Goal: Task Accomplishment & Management: Use online tool/utility

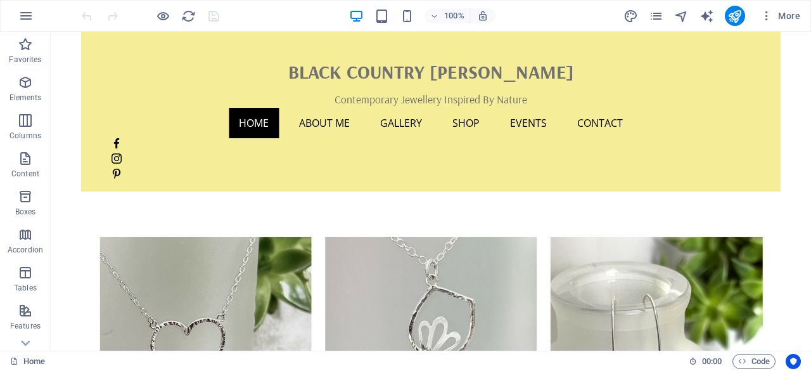
drag, startPoint x: 803, startPoint y: 84, endPoint x: 850, endPoint y: 53, distance: 56.2
click at [654, 13] on icon "pages" at bounding box center [656, 16] width 15 height 15
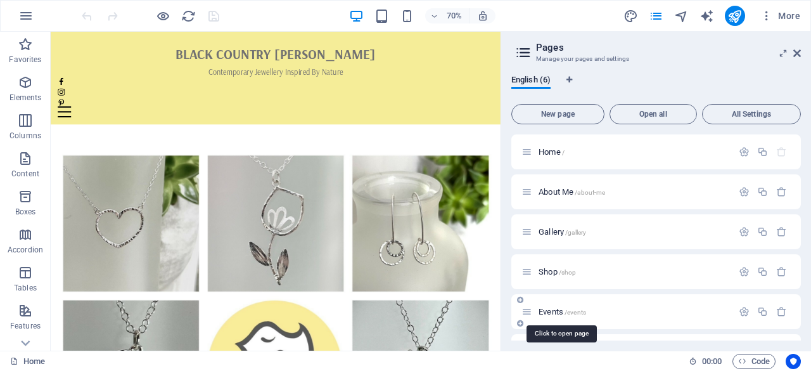
click at [554, 308] on span "Events /events" at bounding box center [563, 312] width 48 height 10
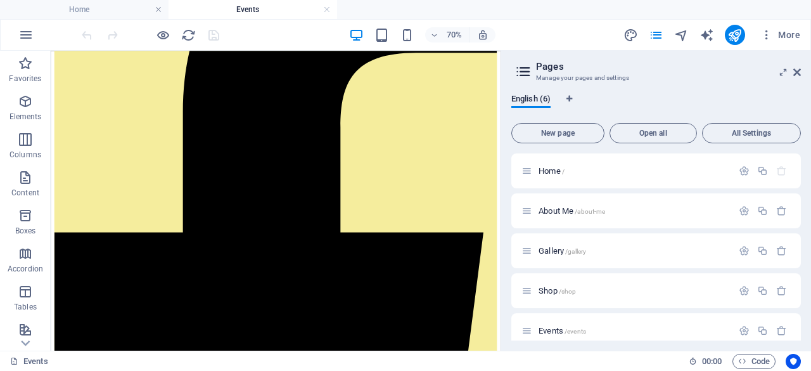
scroll to position [359, 0]
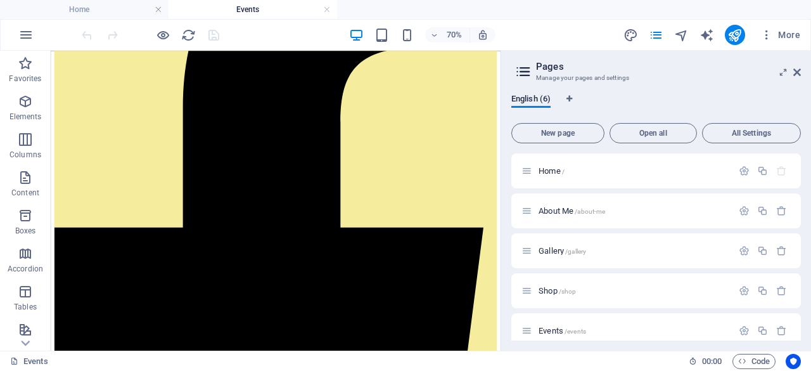
drag, startPoint x: 688, startPoint y: 168, endPoint x: 551, endPoint y: 265, distance: 168.1
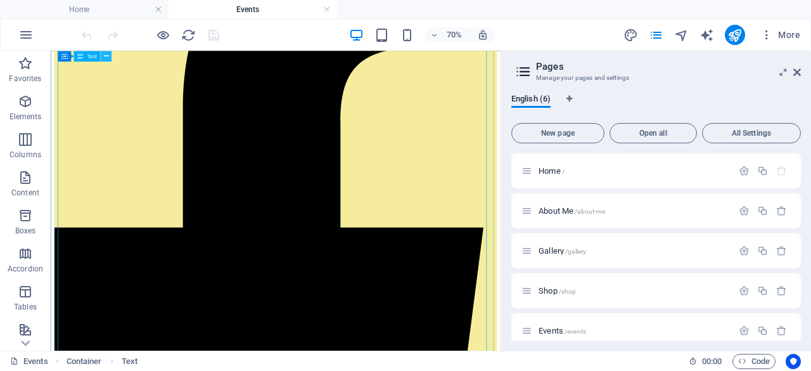
click at [108, 56] on icon at bounding box center [106, 56] width 5 height 10
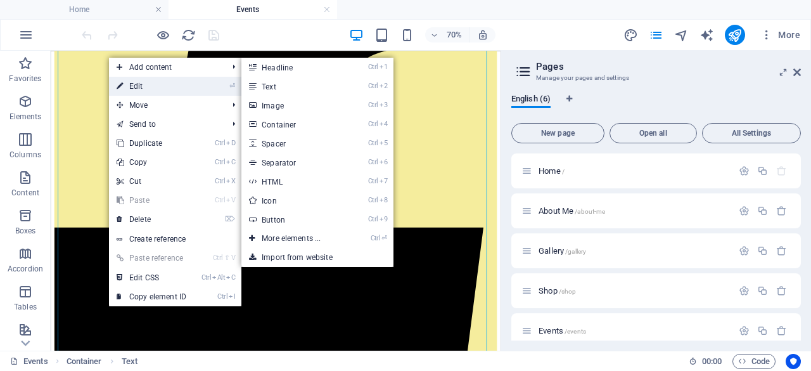
click at [141, 85] on link "⏎ Edit" at bounding box center [151, 86] width 85 height 19
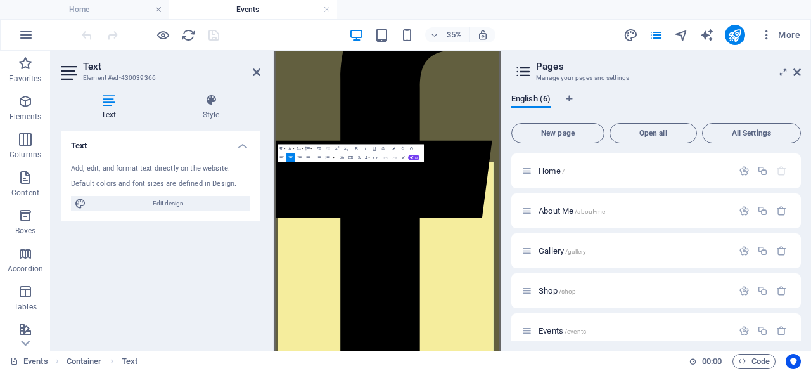
scroll to position [0, 0]
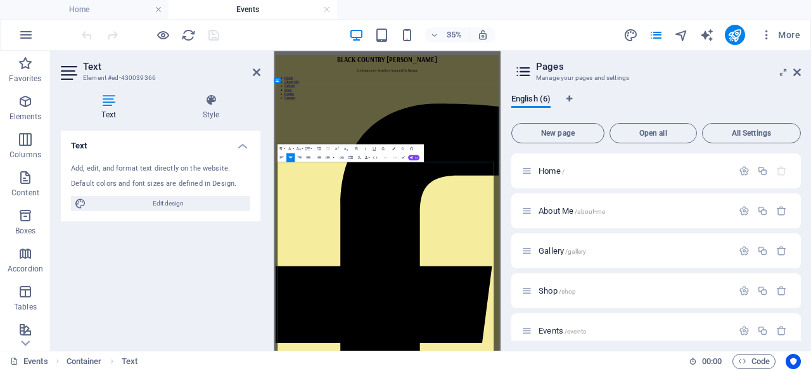
drag, startPoint x: 504, startPoint y: 489, endPoint x: 711, endPoint y: 733, distance: 320.4
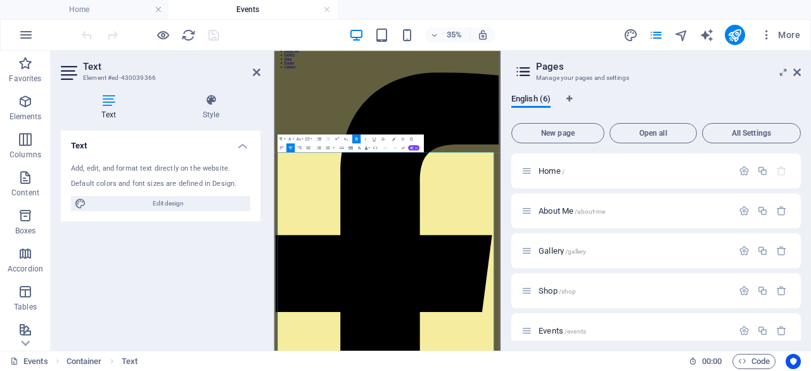
scroll to position [385, 0]
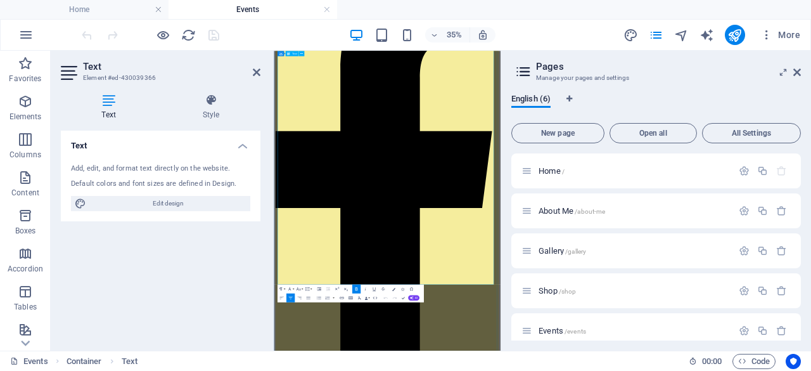
drag, startPoint x: 530, startPoint y: 420, endPoint x: 702, endPoint y: 668, distance: 301.4
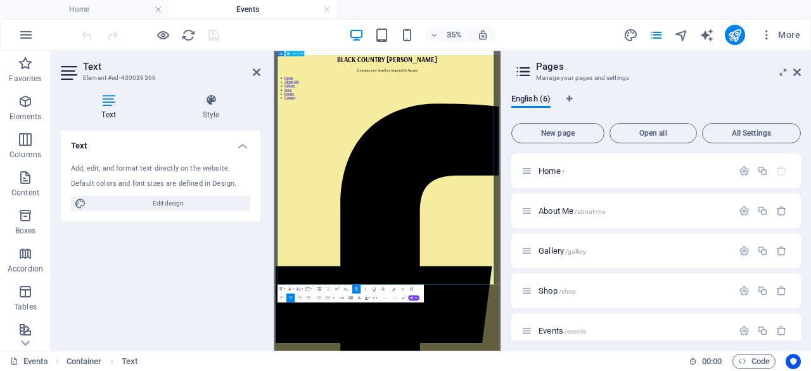
scroll to position [4512, 5]
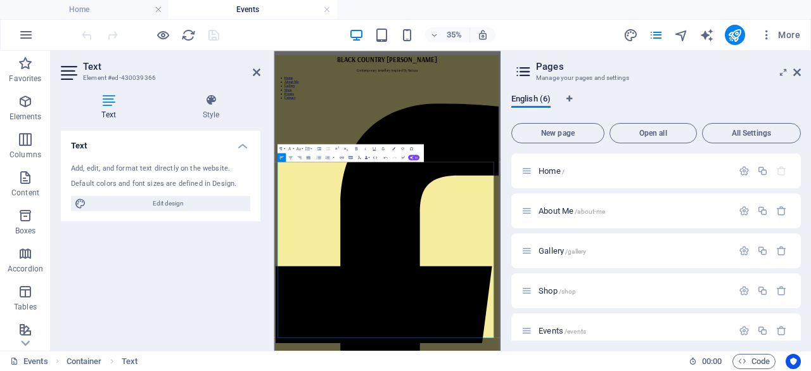
click at [308, 158] on icon "button" at bounding box center [307, 157] width 5 height 5
drag, startPoint x: 412, startPoint y: 823, endPoint x: 541, endPoint y: 218, distance: 618.6
click at [307, 154] on button "Align Justify" at bounding box center [308, 157] width 8 height 9
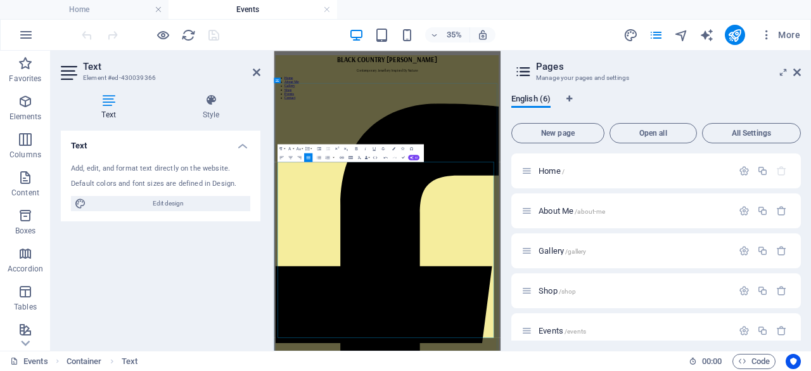
click at [291, 158] on icon "button" at bounding box center [290, 157] width 5 height 5
drag, startPoint x: 641, startPoint y: 805, endPoint x: 286, endPoint y: 407, distance: 533.1
click at [288, 158] on icon "button" at bounding box center [290, 157] width 5 height 5
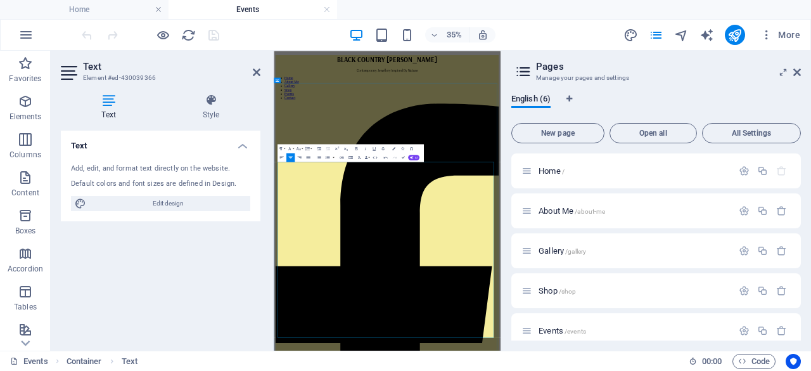
drag, startPoint x: 670, startPoint y: 409, endPoint x: 494, endPoint y: 409, distance: 176.1
click at [298, 149] on icon "button" at bounding box center [298, 148] width 5 height 5
click at [291, 202] on link "24" at bounding box center [291, 203] width 16 height 7
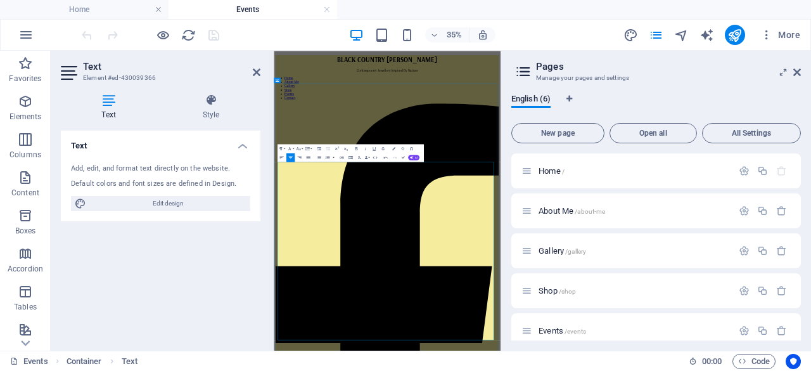
drag, startPoint x: 665, startPoint y: 461, endPoint x: 532, endPoint y: 460, distance: 133.1
click at [355, 146] on icon "button" at bounding box center [356, 148] width 5 height 5
drag, startPoint x: 657, startPoint y: 576, endPoint x: 529, endPoint y: 582, distance: 128.1
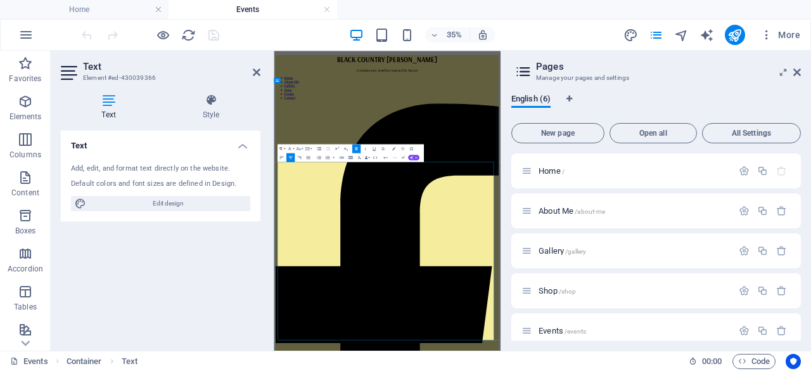
click at [354, 147] on icon "button" at bounding box center [356, 148] width 5 height 5
drag, startPoint x: 663, startPoint y: 711, endPoint x: 528, endPoint y: 709, distance: 135.6
click at [355, 147] on icon "button" at bounding box center [356, 148] width 3 height 3
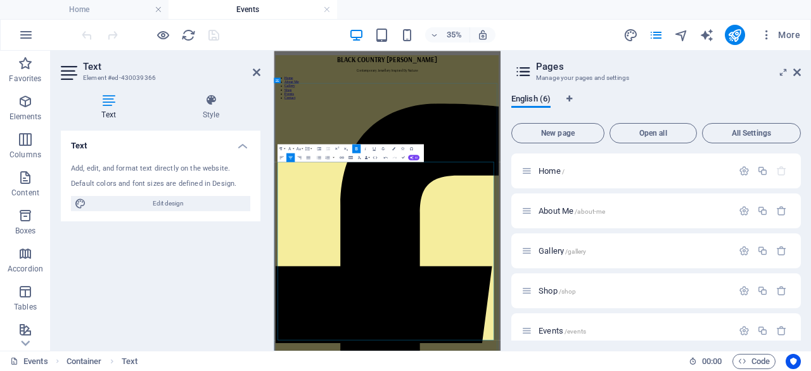
drag, startPoint x: 706, startPoint y: 409, endPoint x: 486, endPoint y: 409, distance: 220.5
click at [356, 150] on icon "button" at bounding box center [356, 148] width 5 height 5
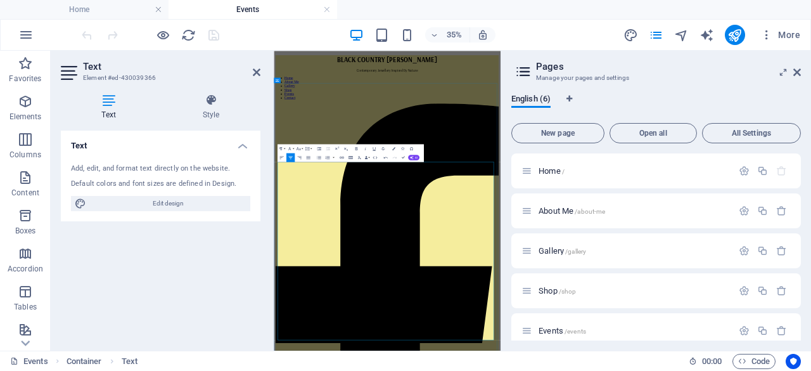
drag, startPoint x: 585, startPoint y: 485, endPoint x: 422, endPoint y: 500, distance: 163.5
drag, startPoint x: 447, startPoint y: 489, endPoint x: 592, endPoint y: 489, distance: 144.5
click at [357, 151] on icon "button" at bounding box center [356, 148] width 5 height 5
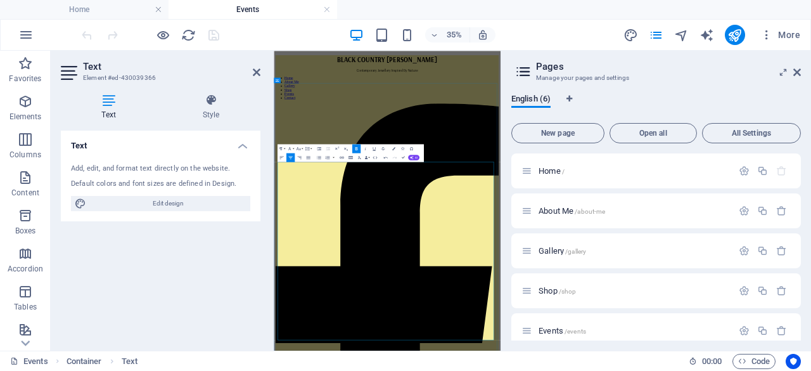
drag, startPoint x: 657, startPoint y: 461, endPoint x: 533, endPoint y: 461, distance: 124.2
click at [298, 144] on button "Font Size" at bounding box center [299, 148] width 8 height 9
click at [298, 196] on link "18" at bounding box center [291, 197] width 16 height 7
click at [300, 144] on button "Font Size" at bounding box center [299, 148] width 8 height 9
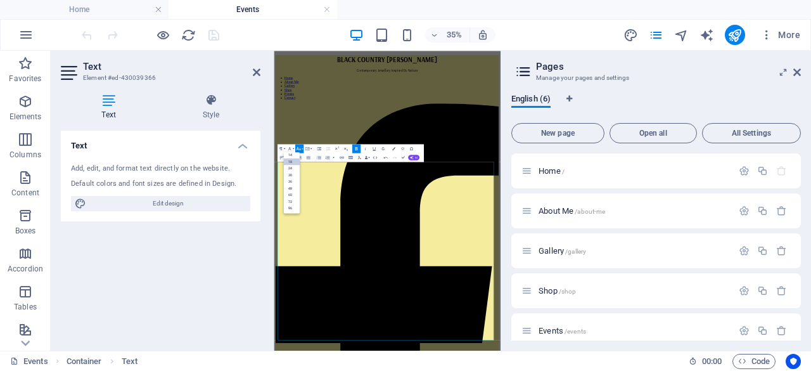
scroll to position [101, 0]
click at [298, 169] on link "24" at bounding box center [291, 168] width 16 height 7
drag, startPoint x: 675, startPoint y: 580, endPoint x: 577, endPoint y: 587, distance: 98.4
drag, startPoint x: 646, startPoint y: 587, endPoint x: 526, endPoint y: 589, distance: 119.8
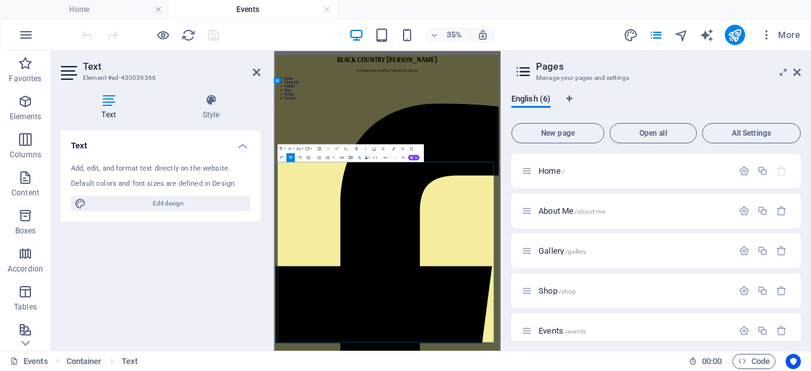
click at [297, 146] on icon "button" at bounding box center [298, 148] width 5 height 5
click at [294, 169] on link "24" at bounding box center [291, 168] width 16 height 7
drag, startPoint x: 565, startPoint y: 612, endPoint x: 475, endPoint y: 618, distance: 90.2
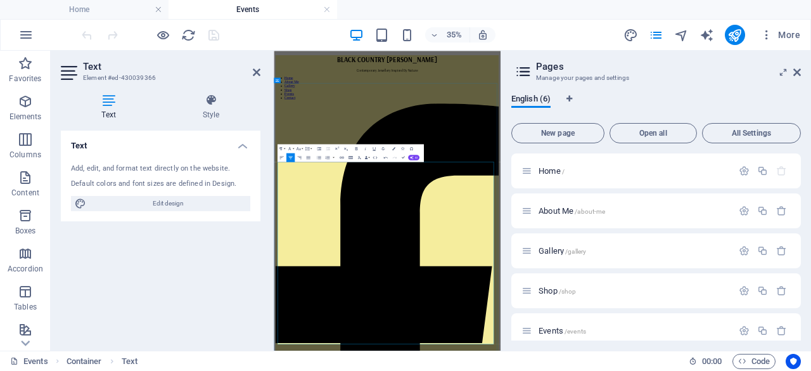
drag, startPoint x: 440, startPoint y: 617, endPoint x: 566, endPoint y: 620, distance: 126.7
click at [355, 147] on icon "button" at bounding box center [356, 148] width 5 height 5
drag, startPoint x: 665, startPoint y: 731, endPoint x: 520, endPoint y: 736, distance: 145.2
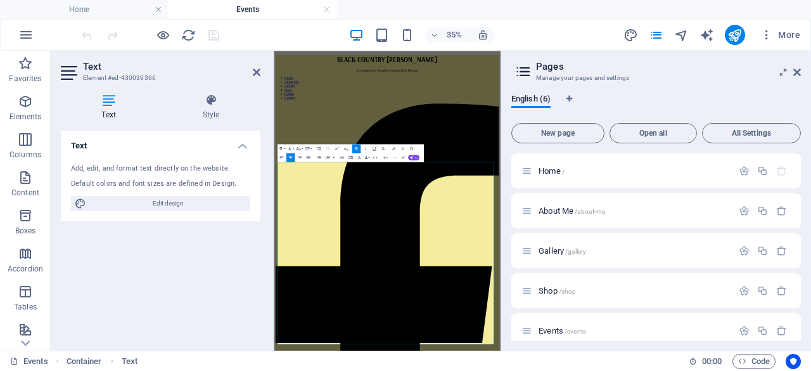
click at [301, 148] on button "Font Size" at bounding box center [299, 148] width 8 height 9
click at [294, 167] on link "24" at bounding box center [291, 168] width 16 height 7
drag, startPoint x: 381, startPoint y: 751, endPoint x: 602, endPoint y: 748, distance: 221.1
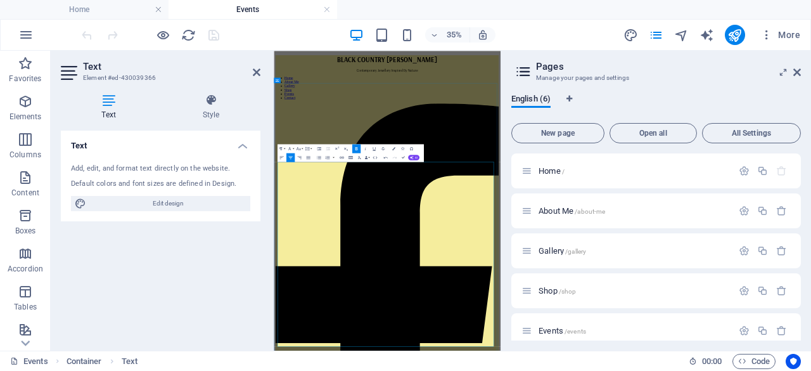
click at [357, 146] on icon "button" at bounding box center [356, 148] width 5 height 5
drag, startPoint x: 717, startPoint y: 414, endPoint x: 483, endPoint y: 421, distance: 233.3
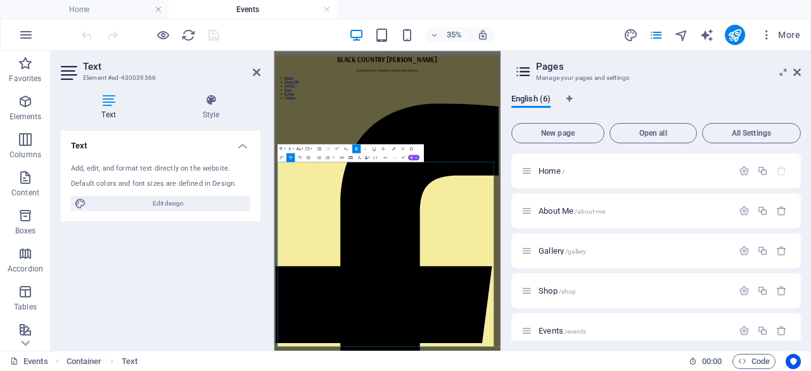
click at [298, 146] on icon "button" at bounding box center [298, 148] width 5 height 5
click at [296, 174] on link "30" at bounding box center [291, 175] width 16 height 7
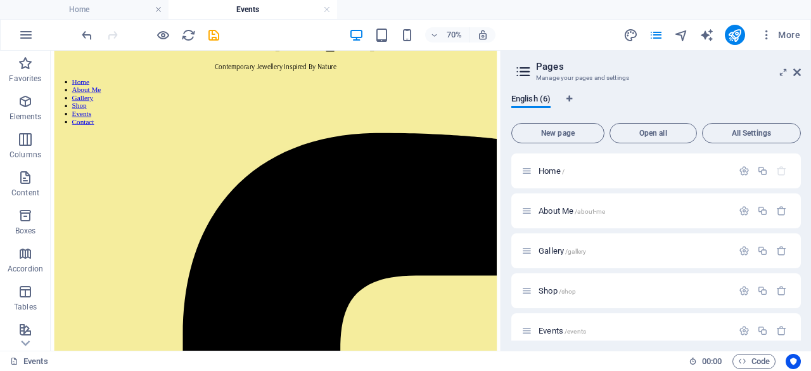
scroll to position [0, 0]
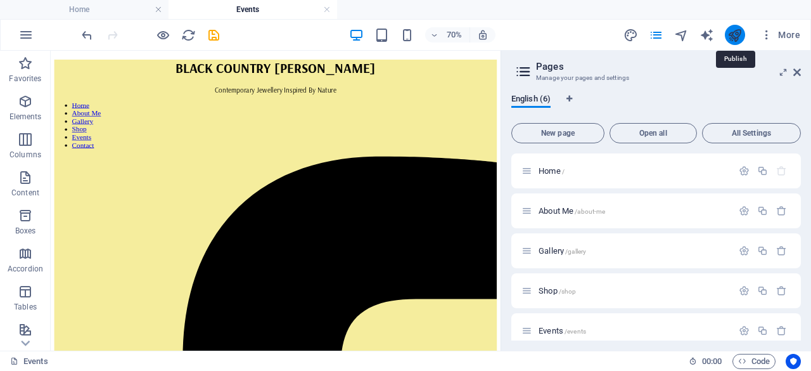
click at [738, 32] on icon "publish" at bounding box center [734, 35] width 15 height 15
